Goal: Obtain resource: Obtain resource

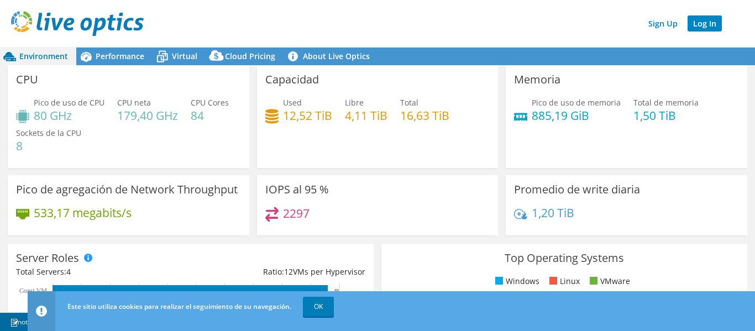
click at [712, 28] on link "Log In" at bounding box center [704, 23] width 34 height 16
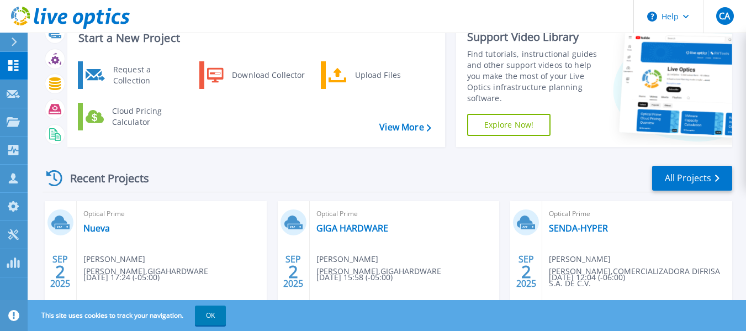
scroll to position [55, 0]
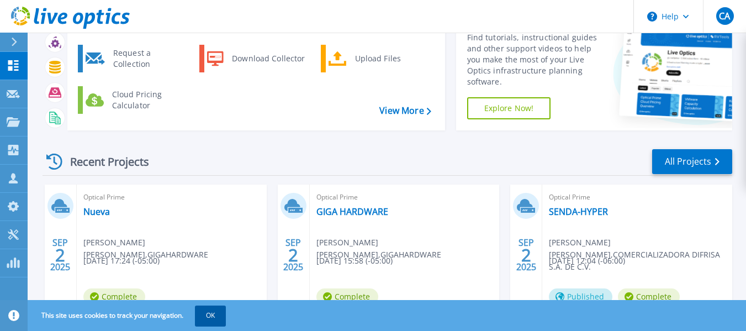
click at [216, 319] on button "OK" at bounding box center [210, 315] width 31 height 20
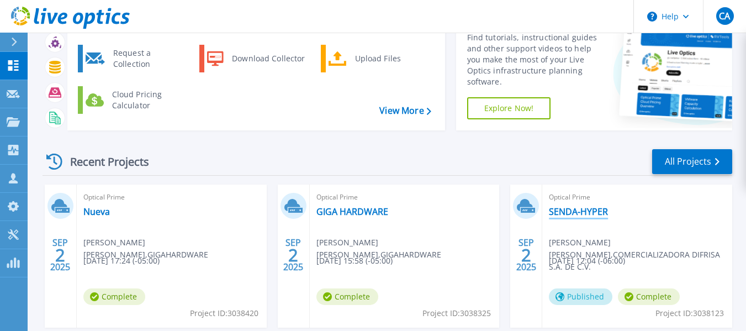
click at [594, 212] on link "SENDA-HYPER" at bounding box center [578, 211] width 59 height 11
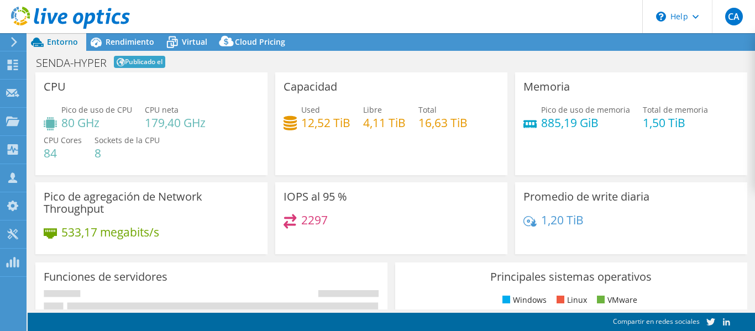
select select "USD"
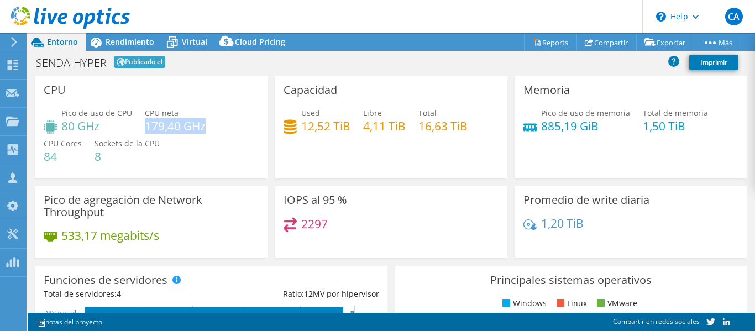
drag, startPoint x: 146, startPoint y: 130, endPoint x: 203, endPoint y: 129, distance: 56.9
click at [203, 129] on h4 "179,40 GHz" at bounding box center [175, 126] width 61 height 12
click at [190, 147] on div "Pico de uso de CPU 80 GHz CPU [PERSON_NAME] 179,40 GHz CPU Cores 84 Sockets de …" at bounding box center [151, 140] width 215 height 66
click at [203, 132] on h4 "179,40 GHz" at bounding box center [175, 126] width 61 height 12
click at [546, 33] on li "Reports" at bounding box center [551, 42] width 51 height 18
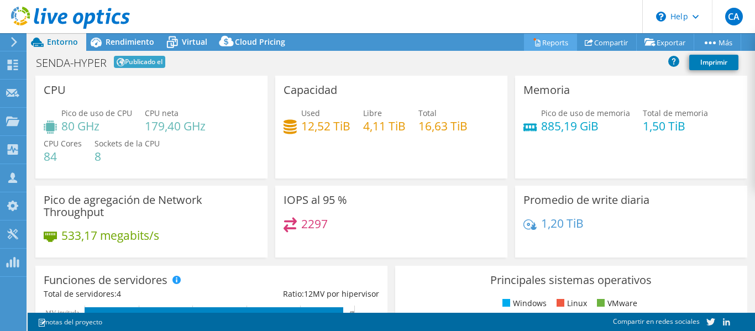
click at [547, 39] on link "Reports" at bounding box center [550, 42] width 53 height 17
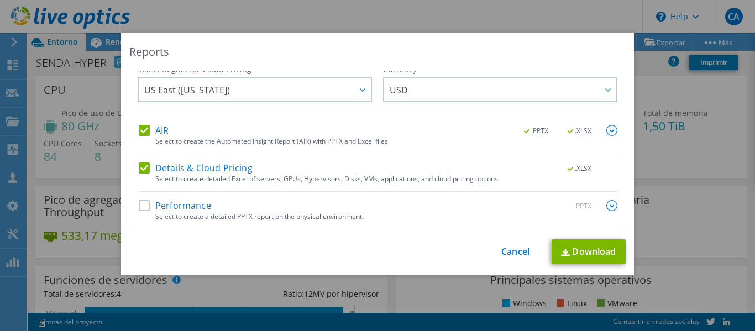
scroll to position [8, 0]
click at [146, 204] on label "Performance" at bounding box center [175, 204] width 72 height 11
click at [0, 0] on input "Performance" at bounding box center [0, 0] width 0 height 0
click at [568, 251] on link "Download" at bounding box center [588, 251] width 74 height 25
click at [508, 252] on link "Cancel" at bounding box center [515, 251] width 28 height 10
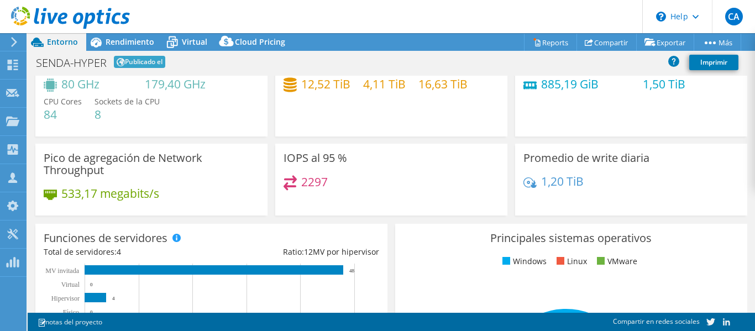
scroll to position [0, 0]
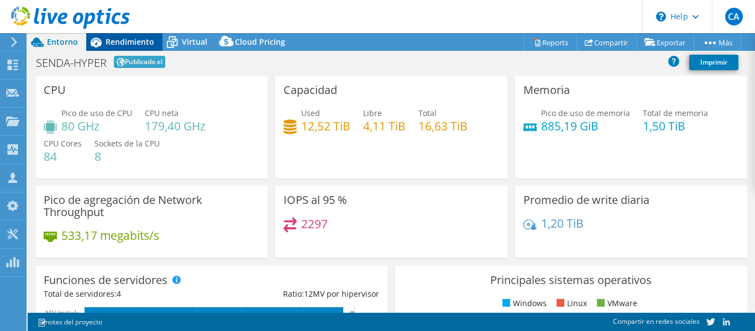
click at [135, 40] on span "Rendimiento" at bounding box center [129, 41] width 49 height 10
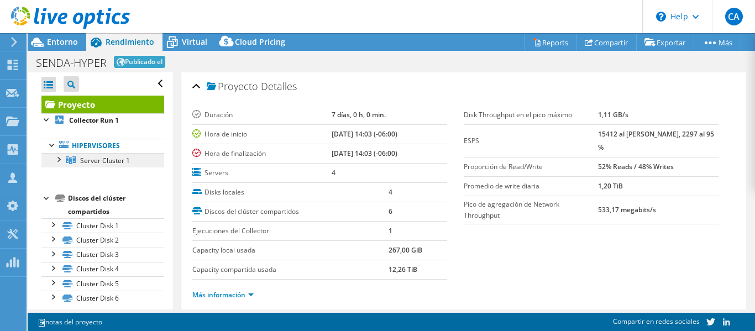
click at [118, 163] on span "Server Cluster 1" at bounding box center [105, 160] width 50 height 9
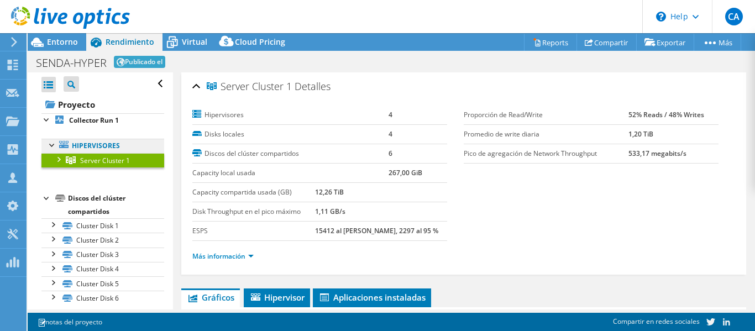
click at [105, 147] on link "Hipervisores" at bounding box center [102, 146] width 123 height 14
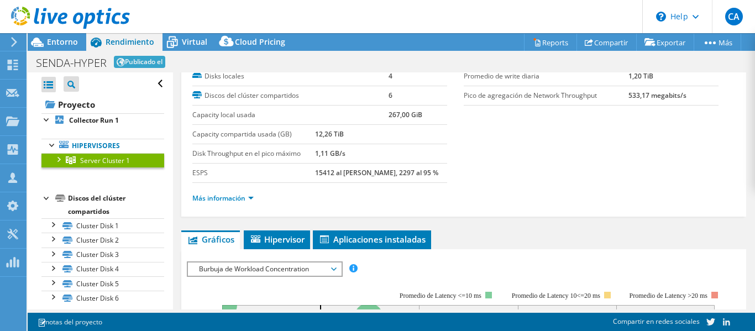
scroll to position [110, 0]
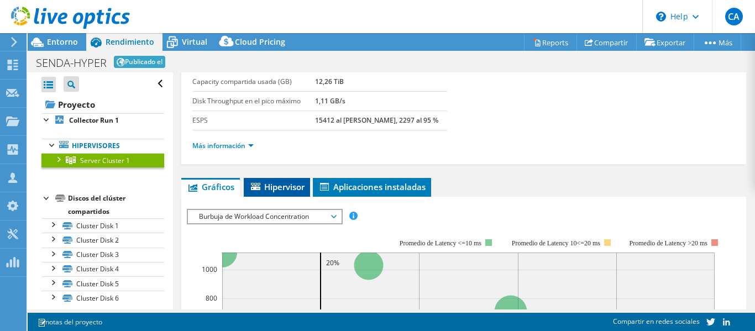
click at [291, 182] on span "Hipervisor" at bounding box center [276, 186] width 55 height 11
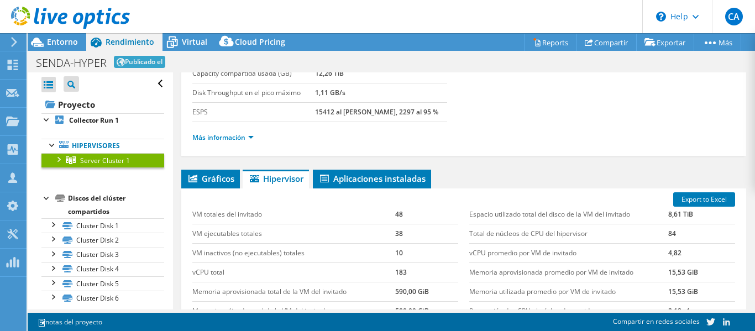
scroll to position [221, 0]
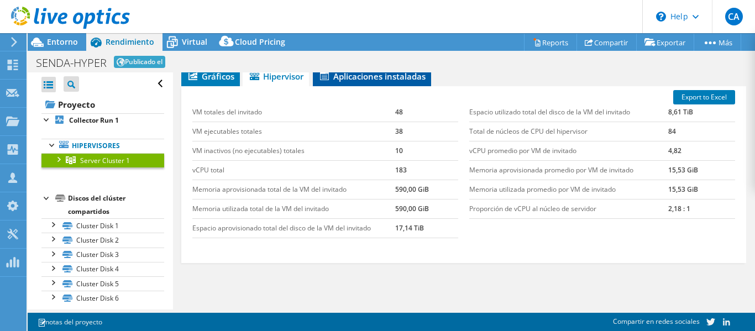
click at [370, 77] on span "Aplicaciones instaladas" at bounding box center [371, 76] width 107 height 11
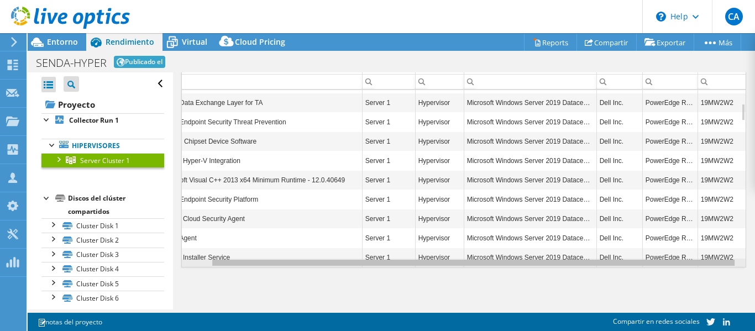
scroll to position [0, 28]
drag, startPoint x: 530, startPoint y: 264, endPoint x: 641, endPoint y: 268, distance: 111.1
click at [641, 268] on body "CA Miembro del equipo [PERSON_NAME] [PERSON_NAME][EMAIL_ADDRESS][DOMAIN_NAME] […" at bounding box center [377, 165] width 755 height 331
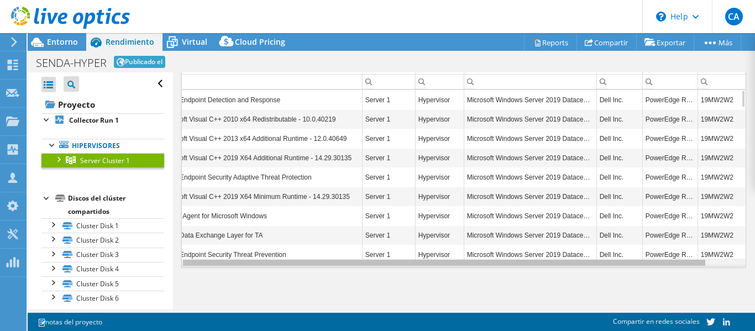
scroll to position [0, 0]
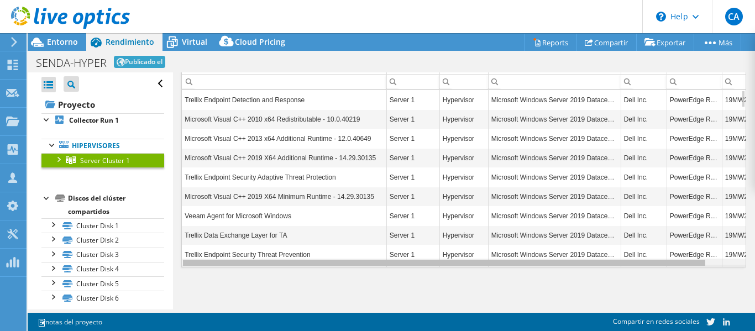
drag, startPoint x: 643, startPoint y: 265, endPoint x: 376, endPoint y: 198, distance: 275.7
click at [378, 227] on body "CA Miembro del equipo [PERSON_NAME] [PERSON_NAME][EMAIL_ADDRESS][DOMAIN_NAME] […" at bounding box center [377, 165] width 755 height 331
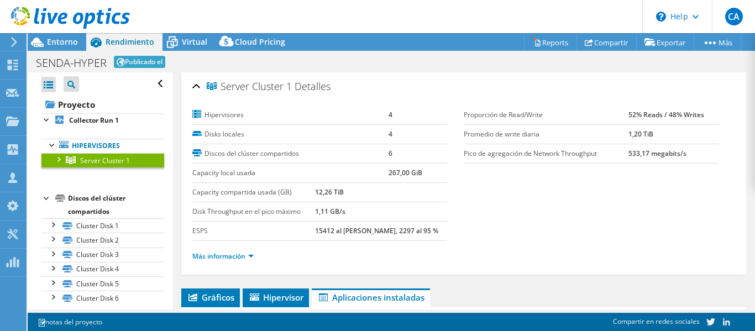
click at [108, 165] on link "Server Cluster 1" at bounding box center [102, 160] width 123 height 14
click at [114, 163] on span "Server Cluster 1" at bounding box center [105, 160] width 50 height 9
click at [109, 145] on link "Hipervisores" at bounding box center [102, 146] width 123 height 14
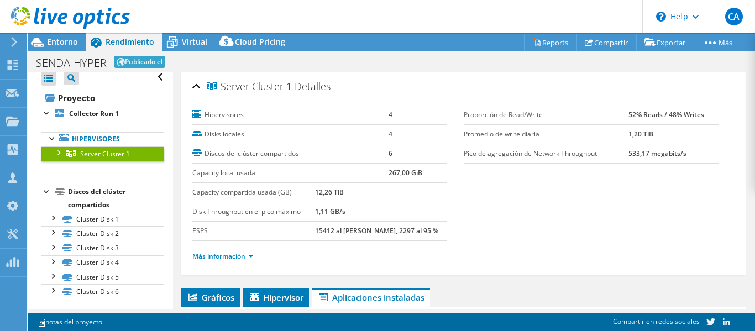
scroll to position [9, 0]
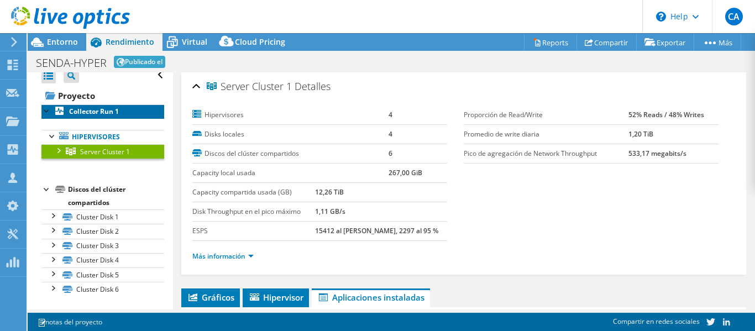
click at [107, 105] on link "Collector Run 1" at bounding box center [102, 111] width 123 height 14
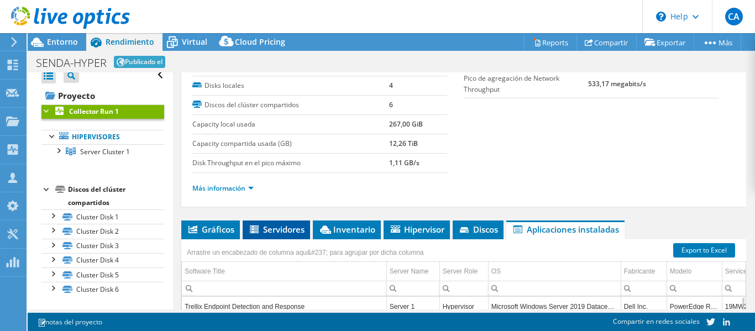
scroll to position [110, 0]
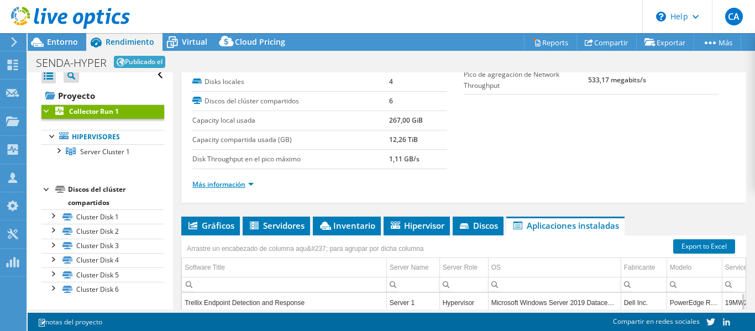
click at [239, 186] on link "Más información" at bounding box center [222, 184] width 61 height 9
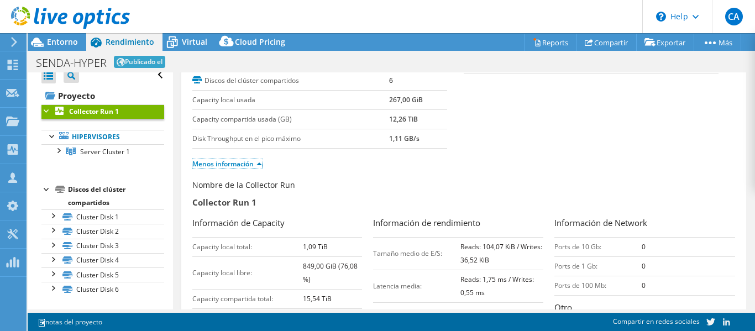
scroll to position [166, 0]
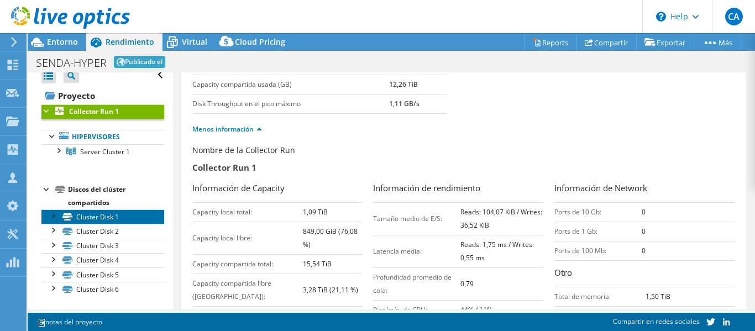
click at [104, 219] on link "Cluster Disk 1" at bounding box center [102, 216] width 123 height 14
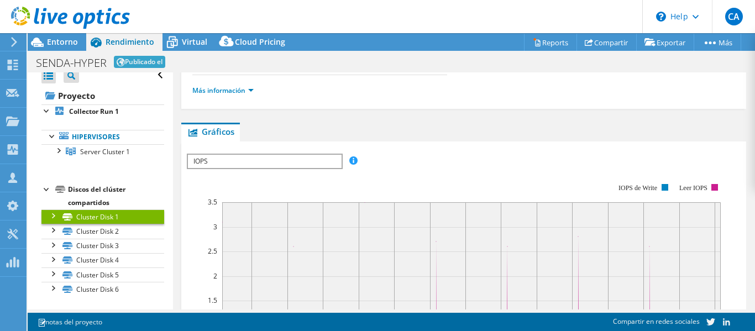
click at [104, 191] on div "Discos del clúster compartidos" at bounding box center [116, 196] width 96 height 27
click at [113, 152] on span "Server Cluster 1" at bounding box center [105, 151] width 50 height 9
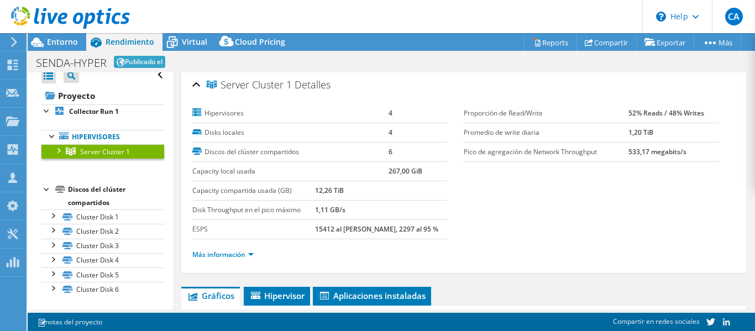
scroll to position [0, 0]
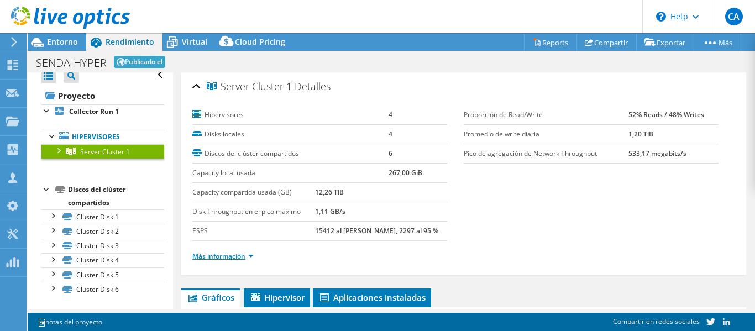
click at [238, 259] on link "Más información" at bounding box center [222, 255] width 61 height 9
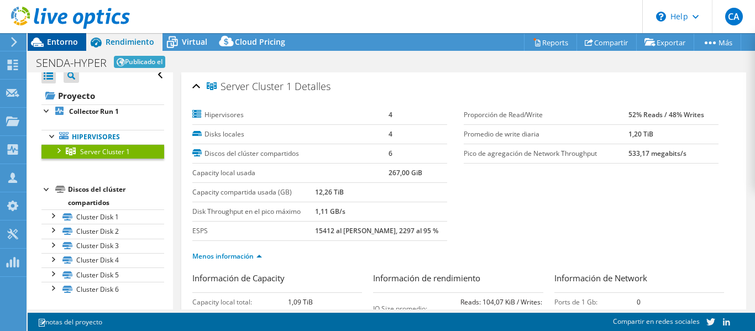
click at [66, 45] on span "Entorno" at bounding box center [62, 41] width 31 height 10
